Goal: Check status: Check status

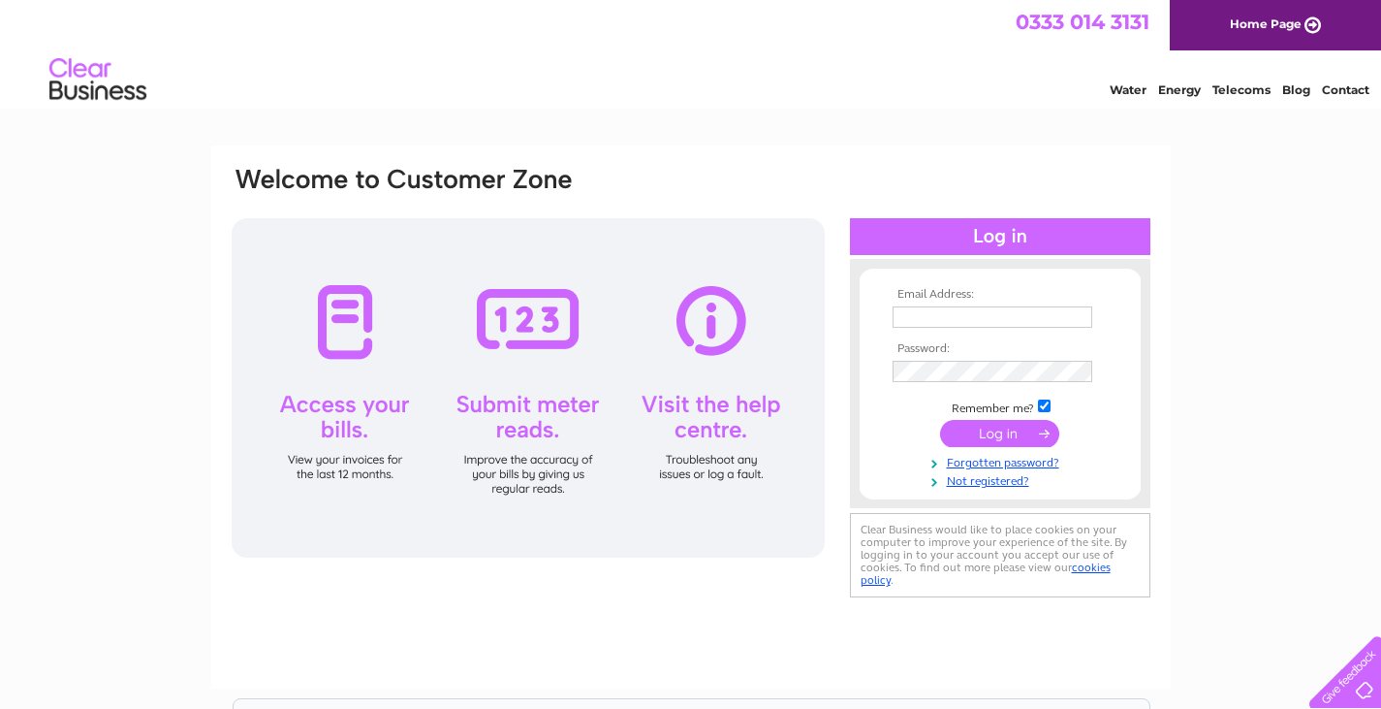
type input "owlhouse7@gmail.com"
click at [347, 340] on div at bounding box center [528, 387] width 593 height 339
click at [341, 333] on div at bounding box center [528, 387] width 593 height 339
click at [341, 412] on div at bounding box center [528, 387] width 593 height 339
click at [965, 439] on input "submit" at bounding box center [999, 433] width 119 height 27
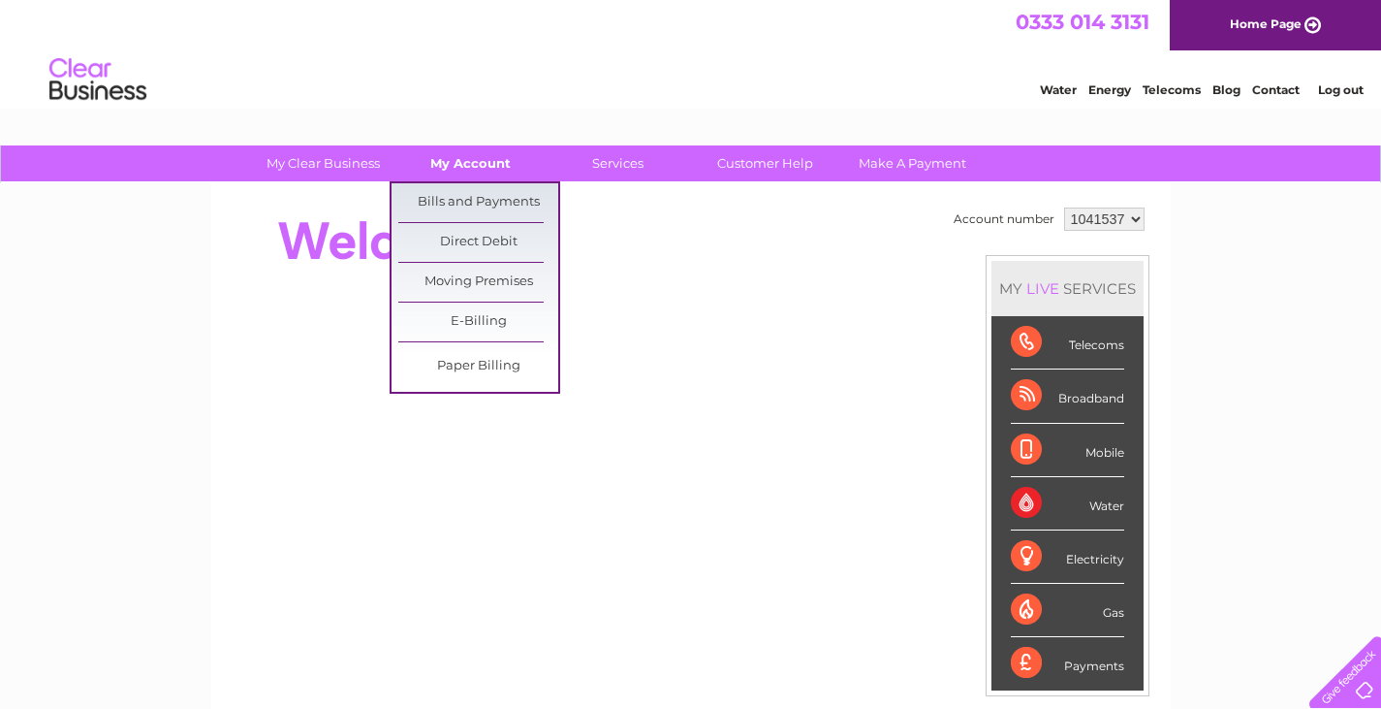
click at [476, 160] on link "My Account" at bounding box center [471, 163] width 160 height 36
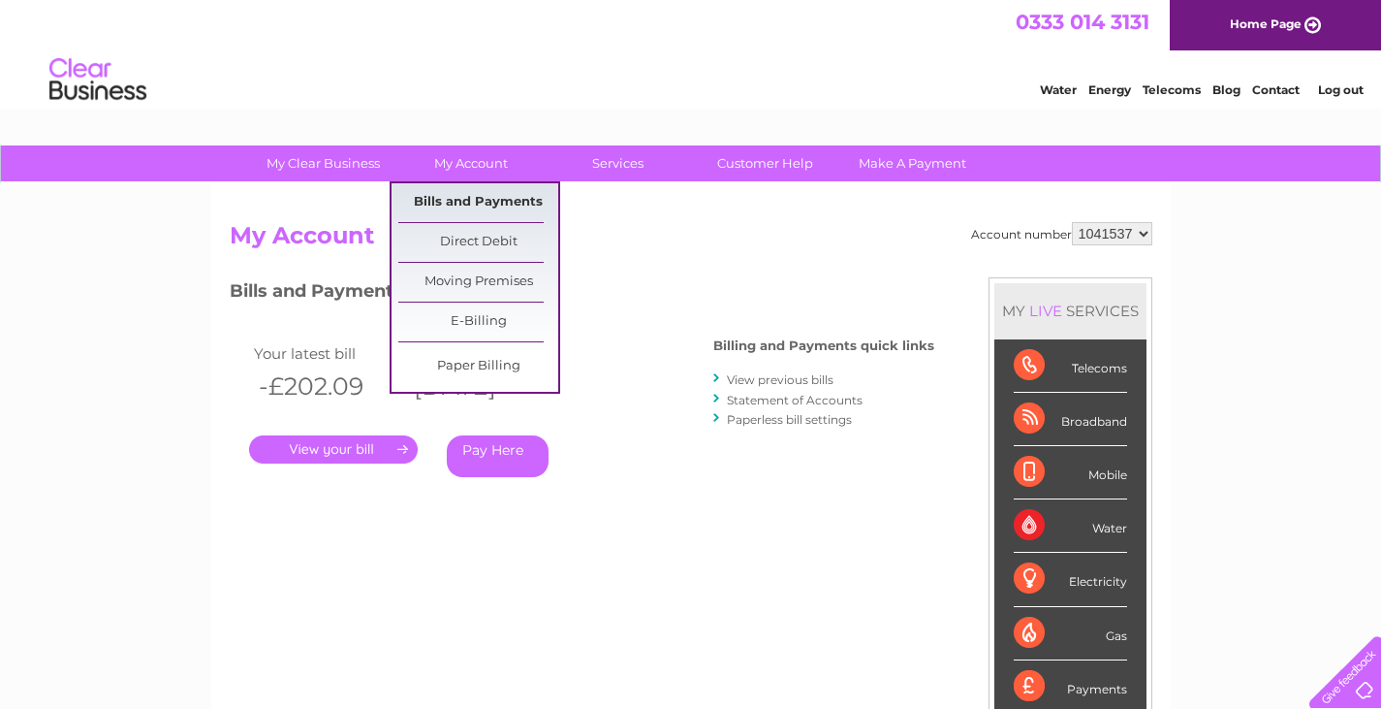
click at [479, 198] on link "Bills and Payments" at bounding box center [478, 202] width 160 height 39
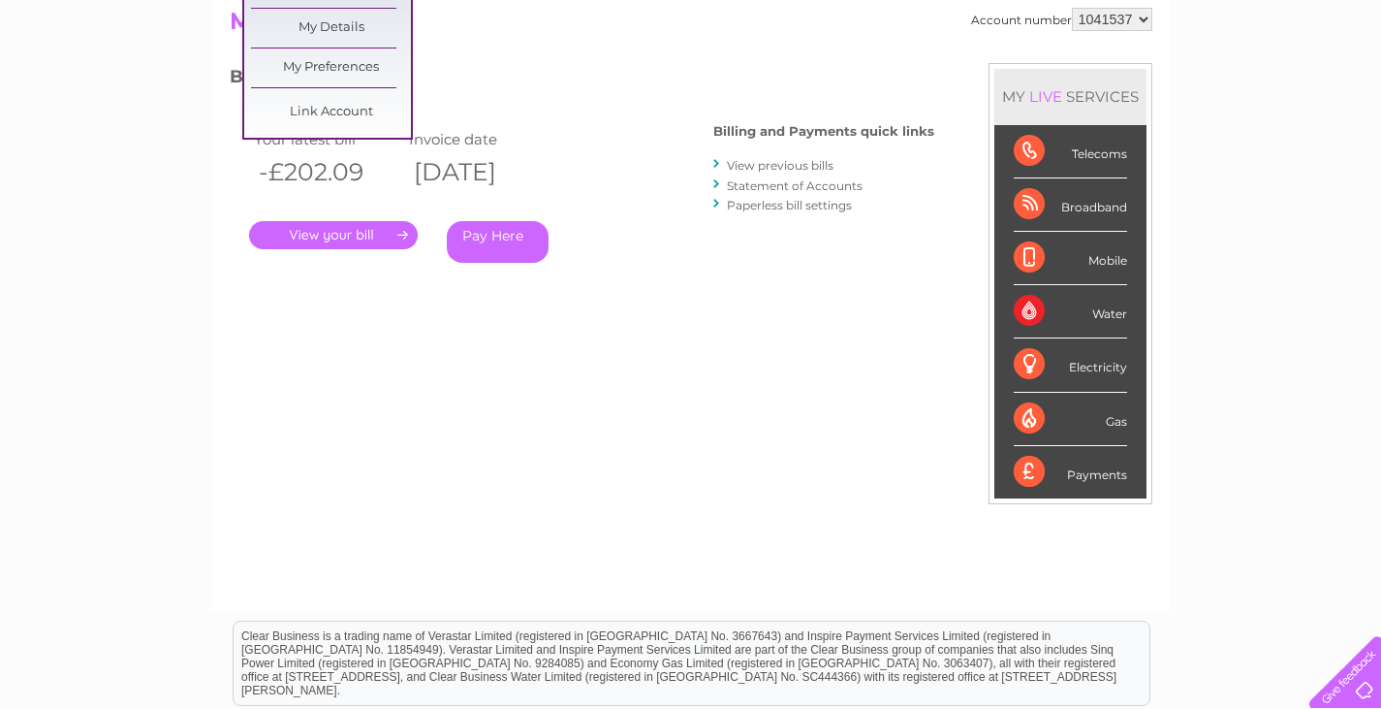
scroll to position [236, 0]
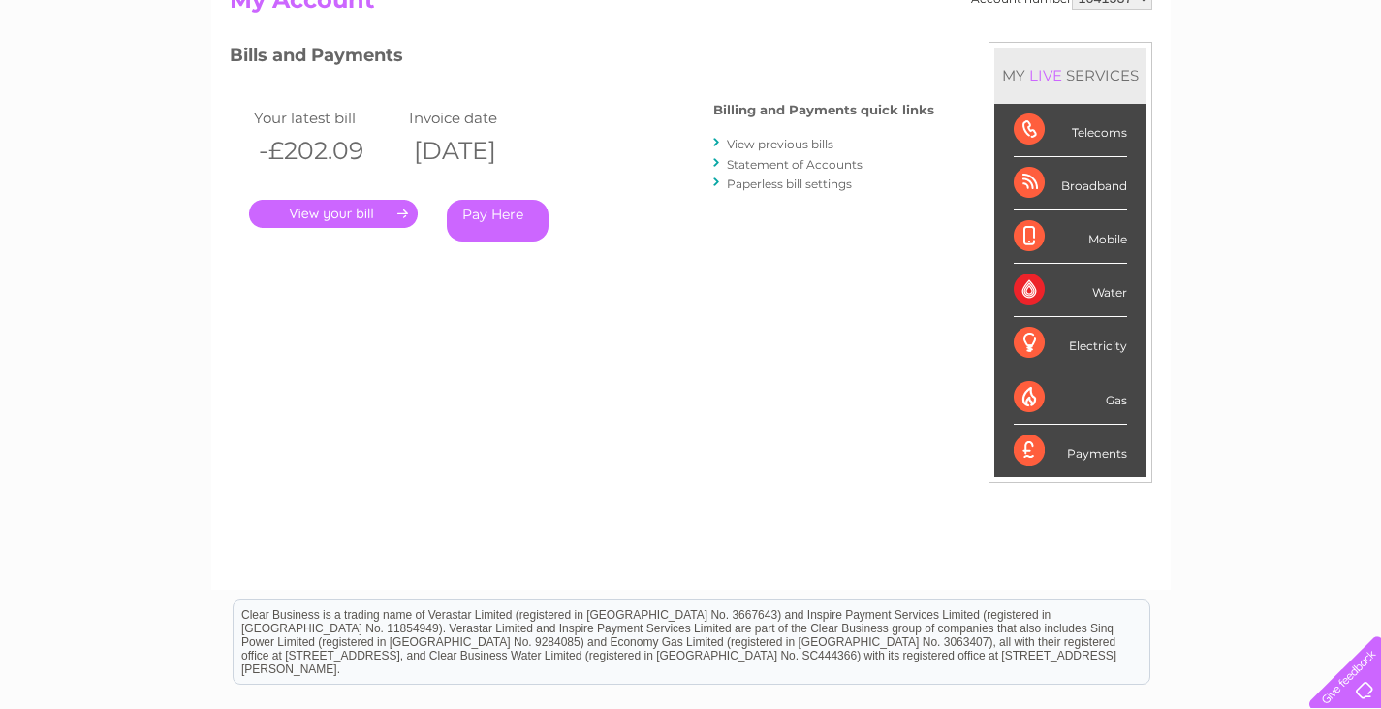
click at [340, 212] on link "." at bounding box center [333, 214] width 169 height 28
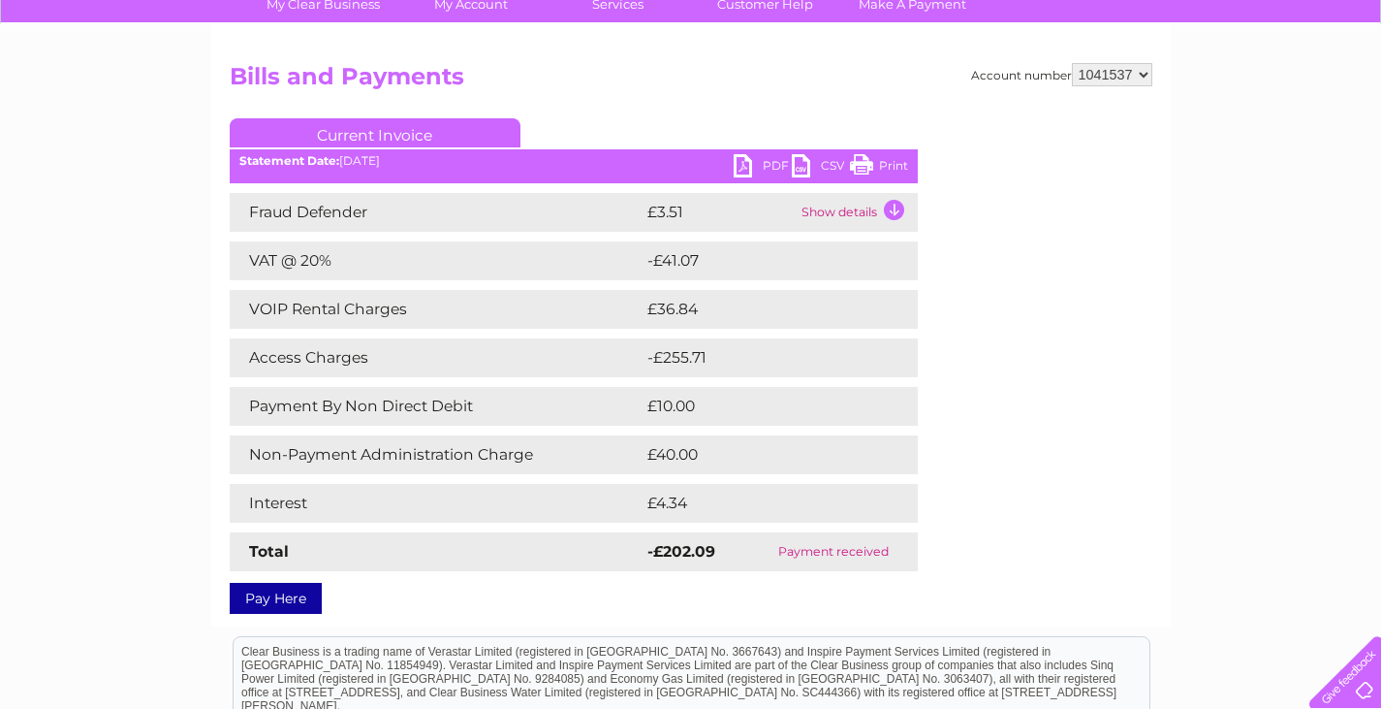
scroll to position [194, 0]
